Goal: Ask a question

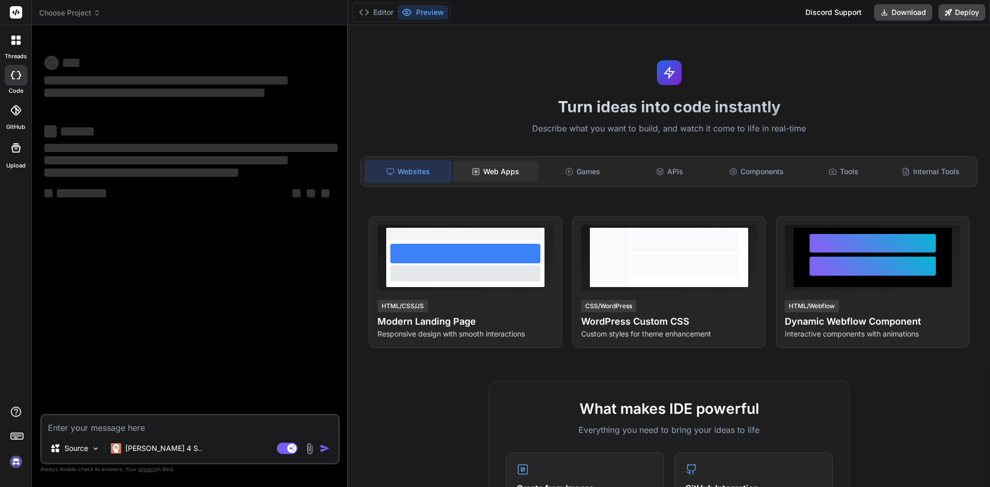
type textarea "x"
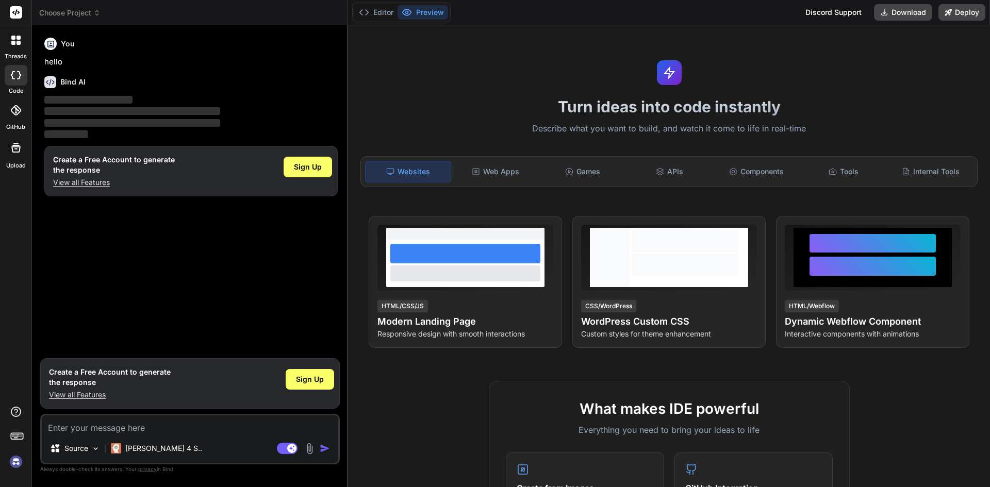
click at [178, 432] on textarea at bounding box center [190, 424] width 296 height 19
type textarea "h"
type textarea "x"
type textarea "hi"
type textarea "x"
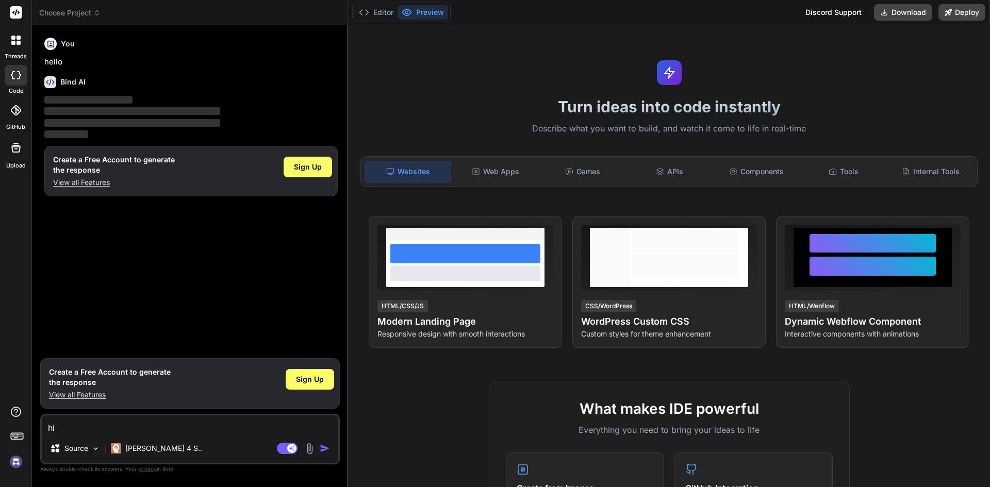
type textarea "hi"
type textarea "x"
type textarea "hi i"
type textarea "x"
type textarea "hi i"
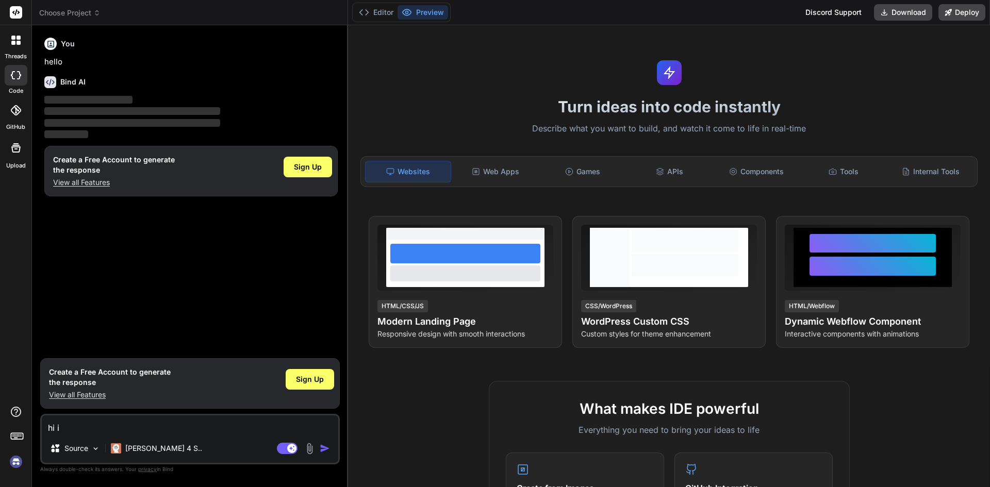
type textarea "x"
type textarea "hi i h"
type textarea "x"
type textarea "hi i ha"
type textarea "x"
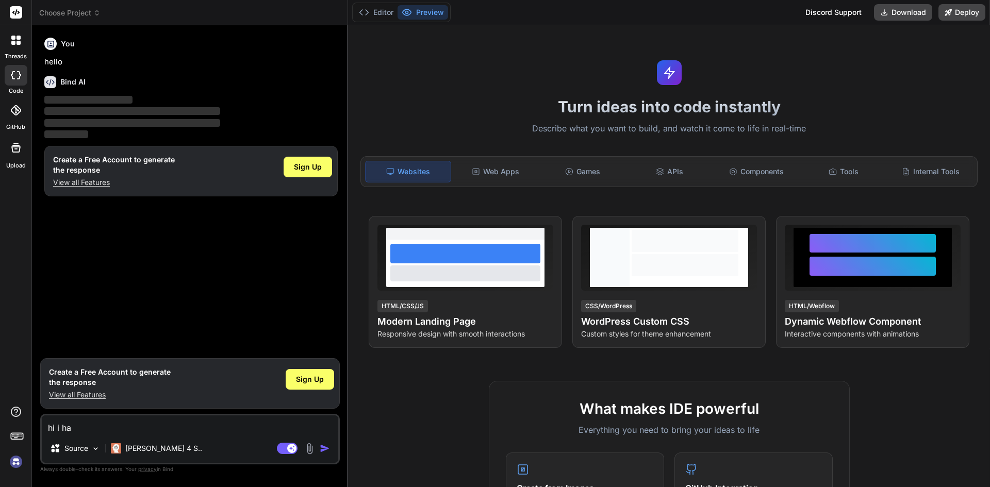
type textarea "hi i hav"
type textarea "x"
type textarea "hi i have"
type textarea "x"
type textarea "hi i have"
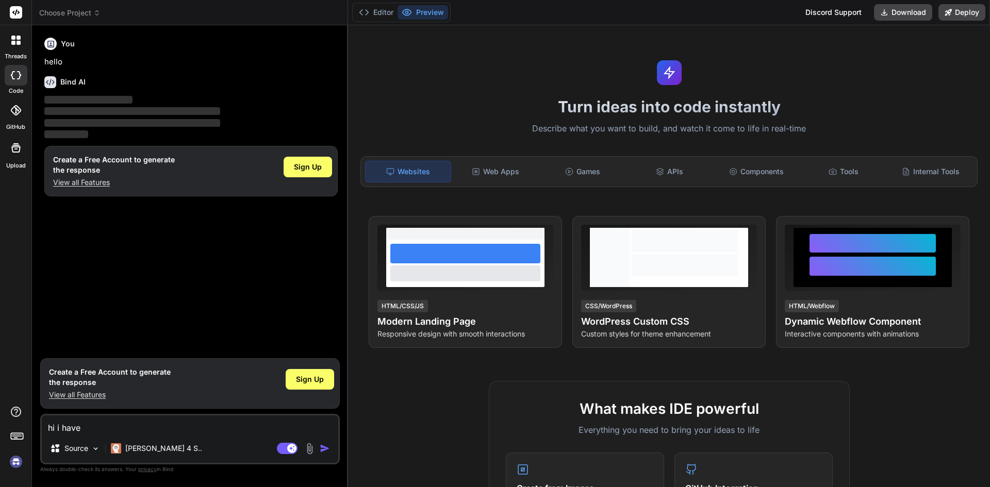
type textarea "x"
type textarea "hi i have a"
type textarea "x"
type textarea "hi i have an"
type textarea "x"
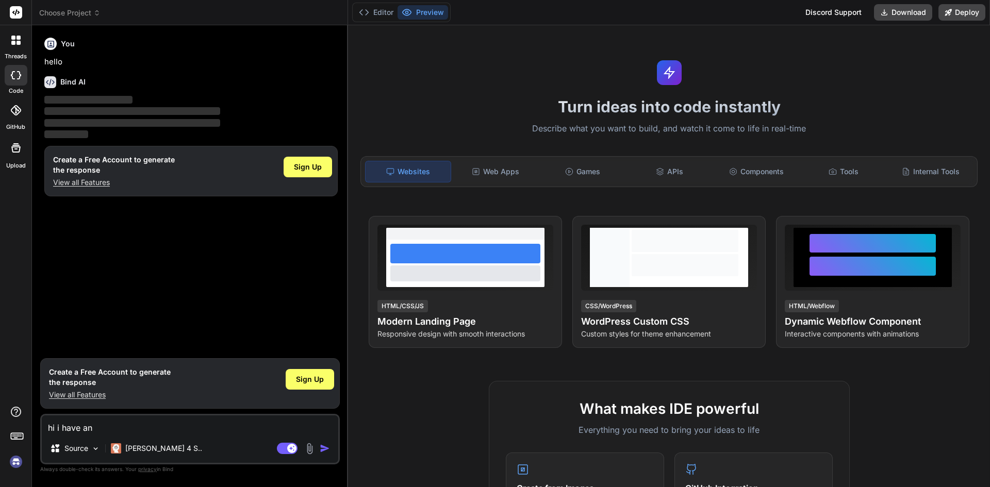
type textarea "hi i have ang"
type textarea "x"
type textarea "hi i have angyu"
type textarea "x"
type textarea "hi i have angyuk"
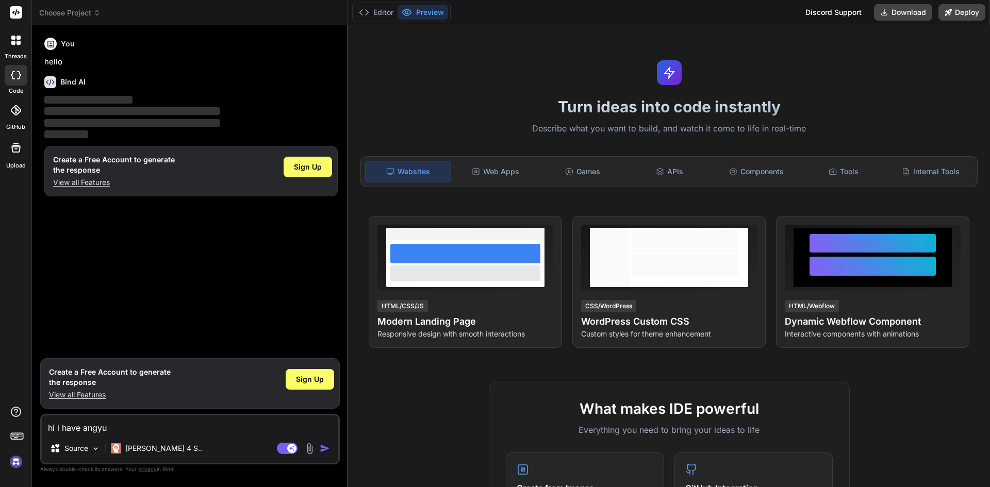
type textarea "x"
type textarea "hi i have angyu"
type textarea "x"
type textarea "hi i have angy"
type textarea "x"
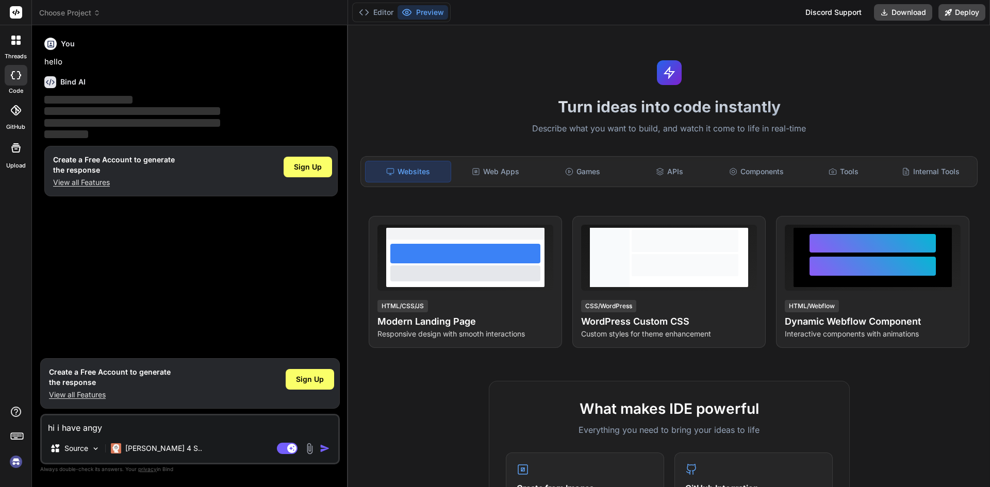
type textarea "hi i have ang"
type textarea "x"
type textarea "hi i have angu"
type textarea "x"
type textarea "hi i have angul"
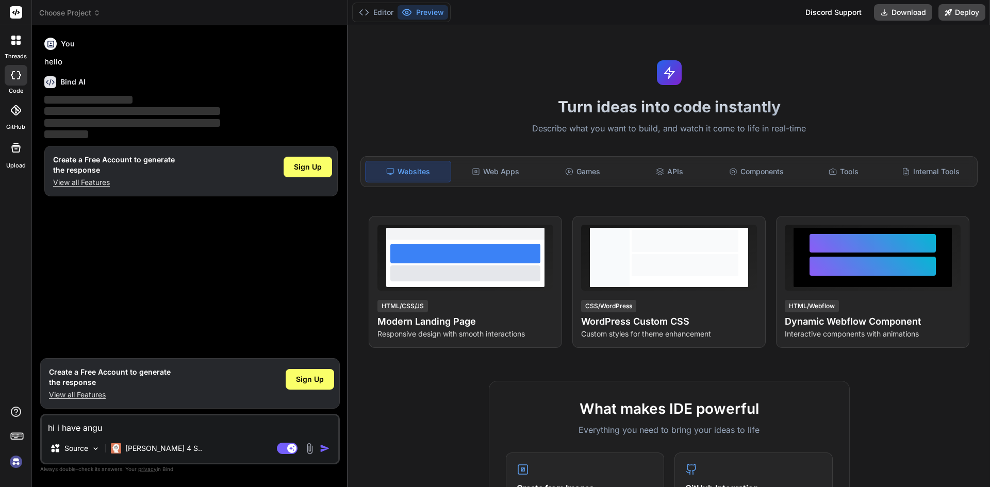
type textarea "x"
type textarea "hi i have angula"
type textarea "x"
type textarea "hi i have angular"
type textarea "x"
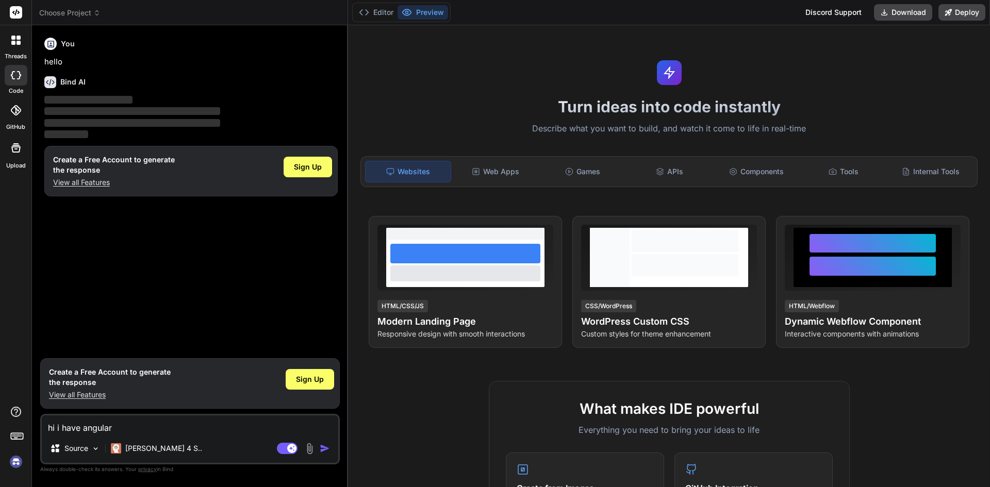
type textarea "hi i have angular"
type textarea "x"
type textarea "hi i have angular b"
type textarea "x"
type textarea "hi i have angular bu"
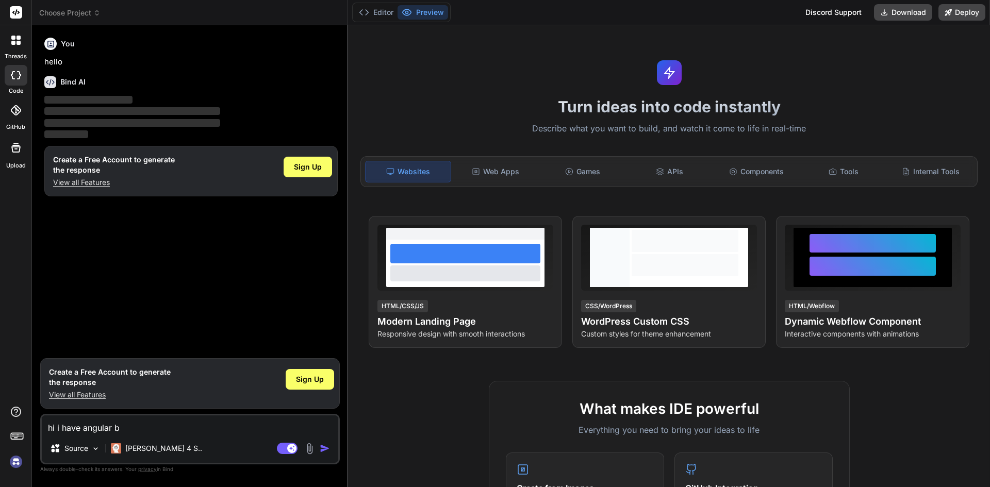
type textarea "x"
type textarea "hi i have angular bug"
type textarea "x"
type textarea "hi i have angular bug"
drag, startPoint x: 128, startPoint y: 370, endPoint x: 167, endPoint y: 375, distance: 38.9
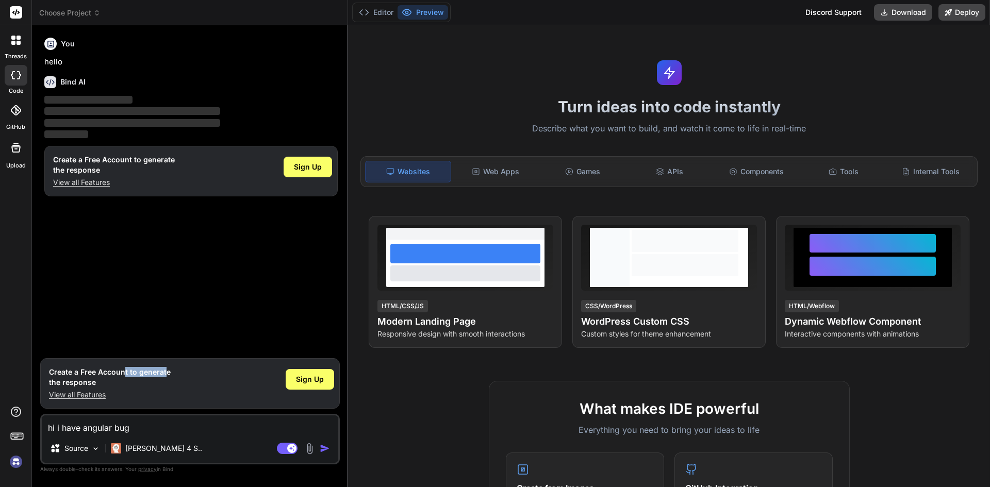
click at [167, 375] on h1 "Create a Free Account to generate the response" at bounding box center [110, 377] width 122 height 21
drag, startPoint x: 123, startPoint y: 377, endPoint x: 169, endPoint y: 382, distance: 46.1
click at [167, 382] on h1 "Create a Free Account to generate the response" at bounding box center [110, 377] width 122 height 21
click at [169, 382] on div "Create a Free Account to generate the response View all Features Sign Up" at bounding box center [189, 383] width 299 height 51
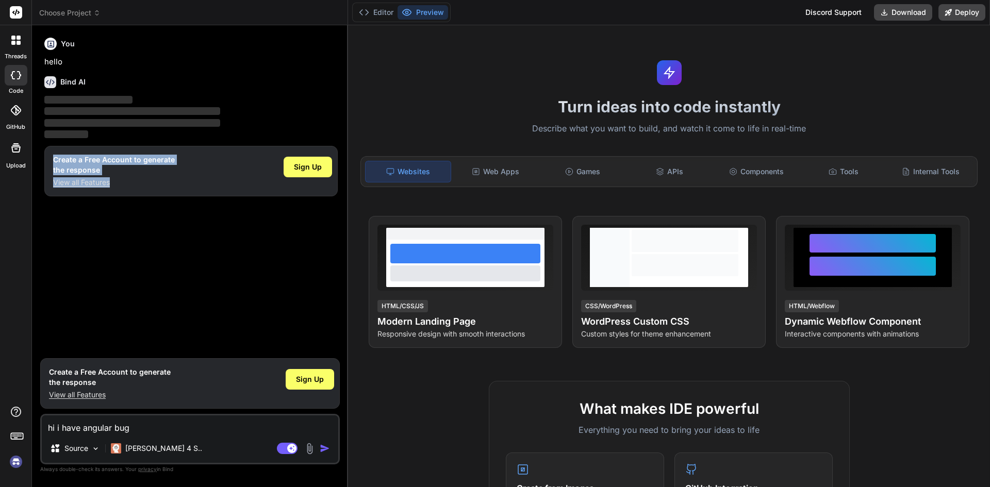
drag, startPoint x: 107, startPoint y: 171, endPoint x: 44, endPoint y: 163, distance: 63.9
click at [43, 164] on div "You hello Bind AI ‌ ‌ ‌ ‌ Create a Free Account to generate the response View a…" at bounding box center [190, 194] width 297 height 320
click at [184, 169] on div "Create a Free Account to generate the response View all Features Sign Up" at bounding box center [190, 171] width 293 height 51
click at [313, 168] on span "Sign Up" at bounding box center [308, 167] width 28 height 10
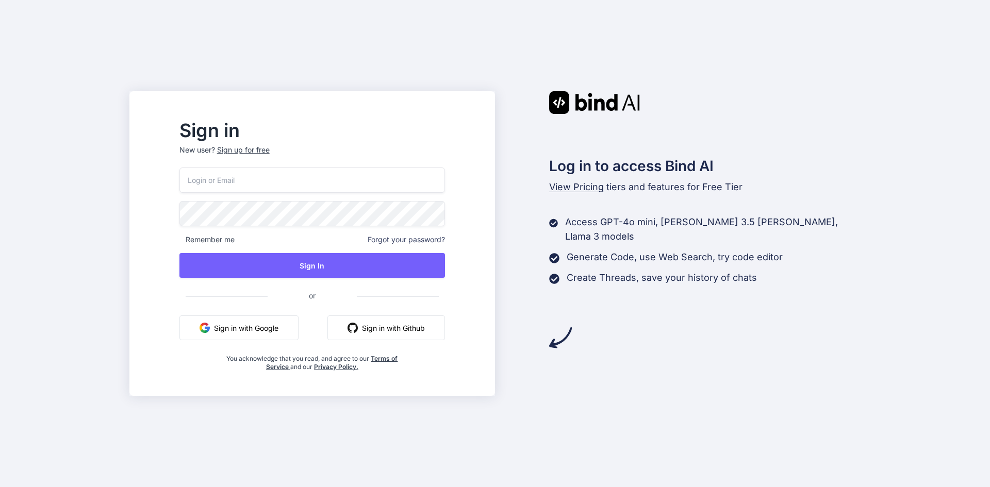
click at [279, 325] on button "Sign in with Google" at bounding box center [238, 327] width 119 height 25
